Goal: Check status: Check status

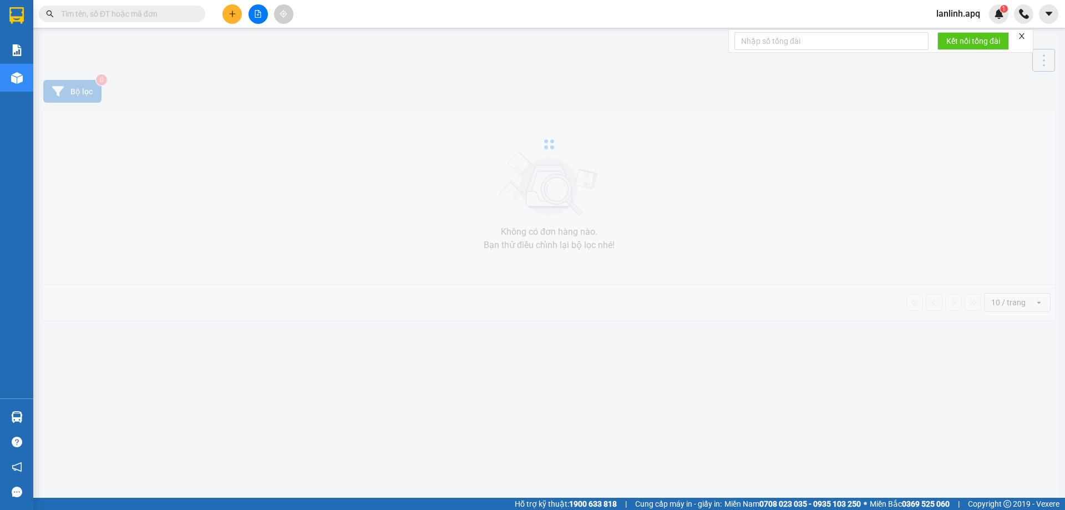
click at [162, 13] on input "text" at bounding box center [126, 14] width 131 height 12
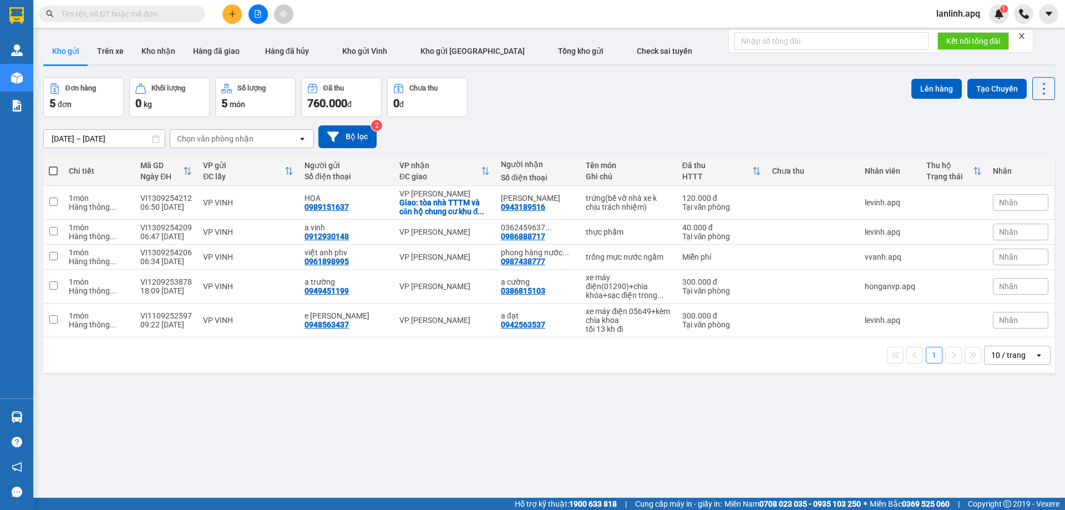
paste input "0962679705"
type input "0962679705"
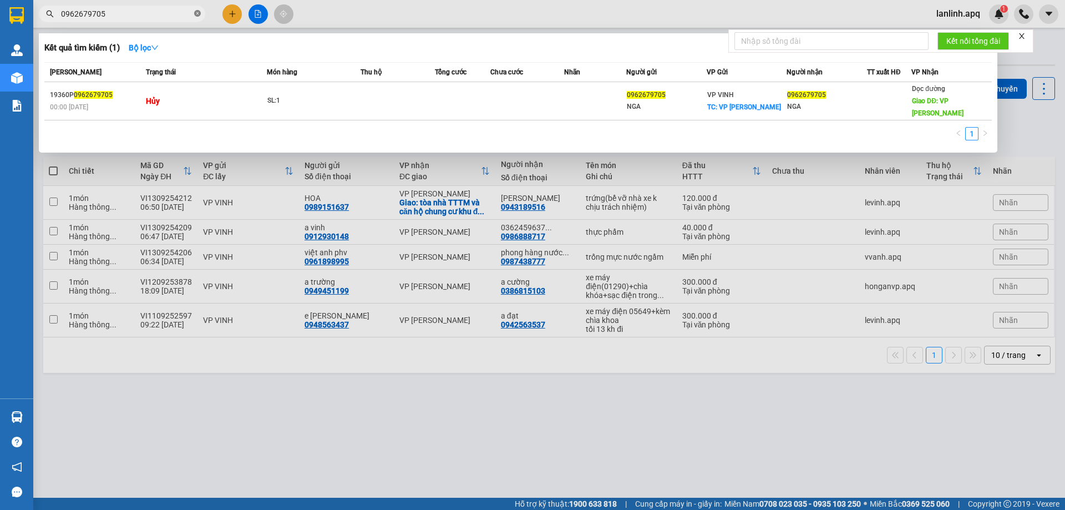
click at [198, 14] on icon "close-circle" at bounding box center [197, 13] width 7 height 7
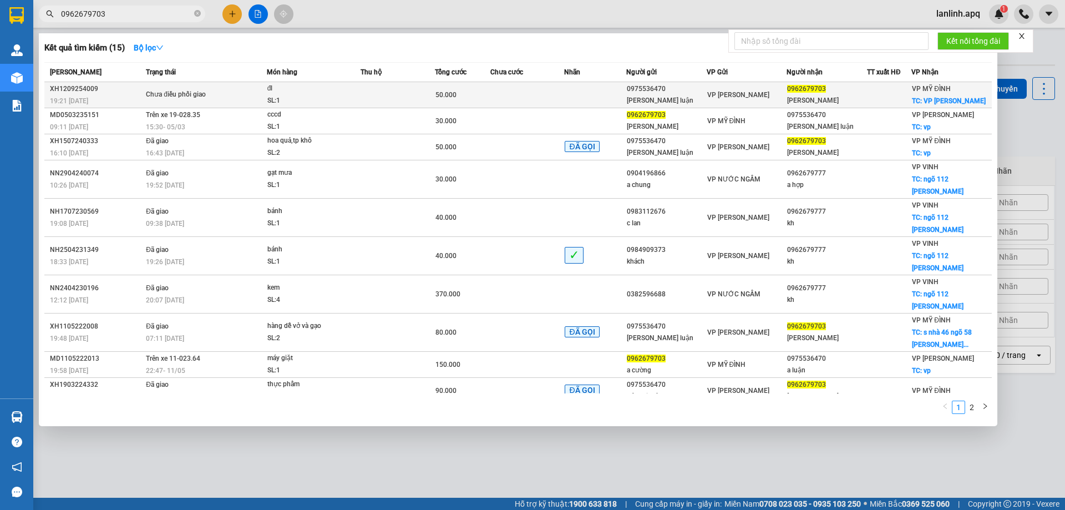
type input "0962679703"
click at [296, 91] on div "đl" at bounding box center [308, 89] width 83 height 12
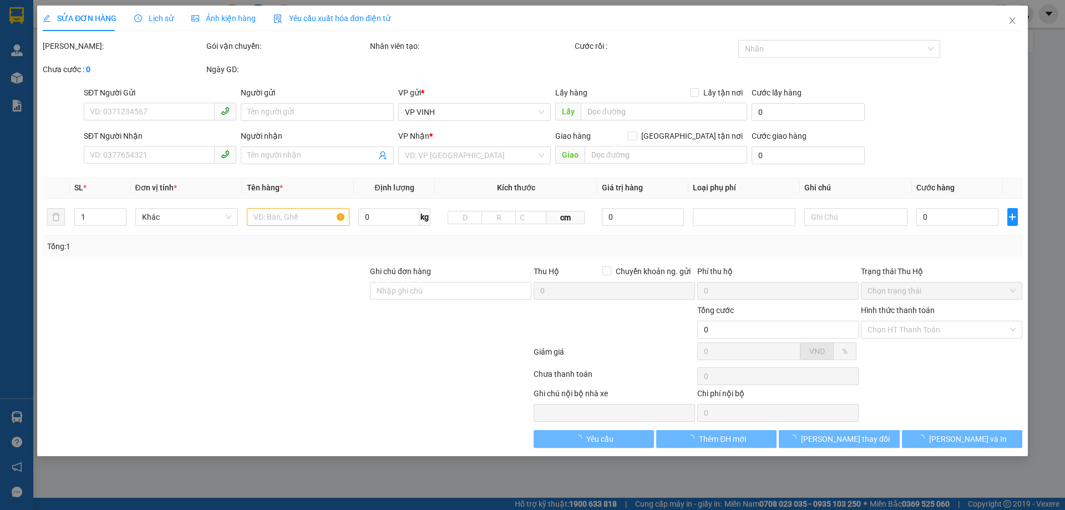
click at [150, 16] on span "Lịch sử" at bounding box center [153, 18] width 39 height 9
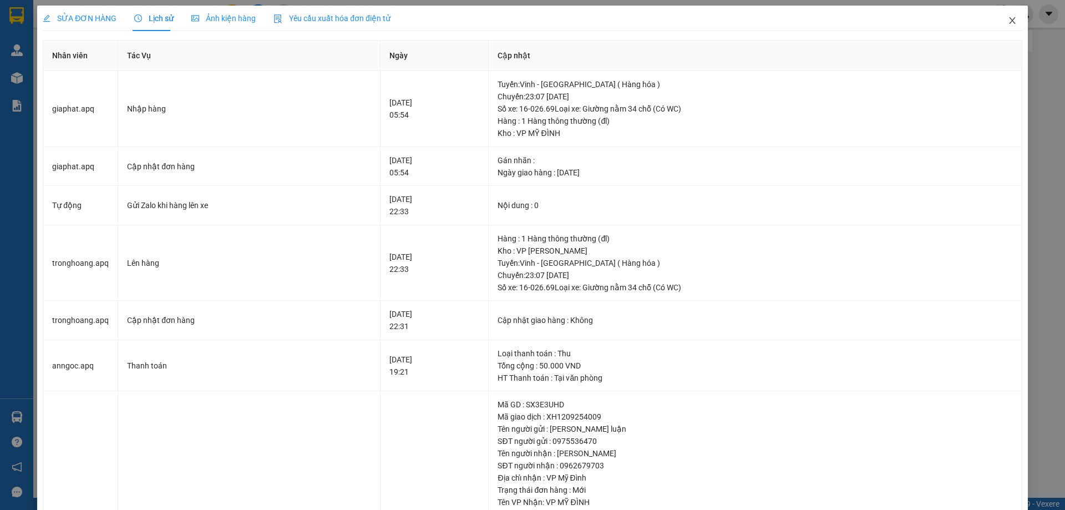
click at [1007, 23] on icon "close" at bounding box center [1011, 20] width 9 height 9
